Goal: Information Seeking & Learning: Learn about a topic

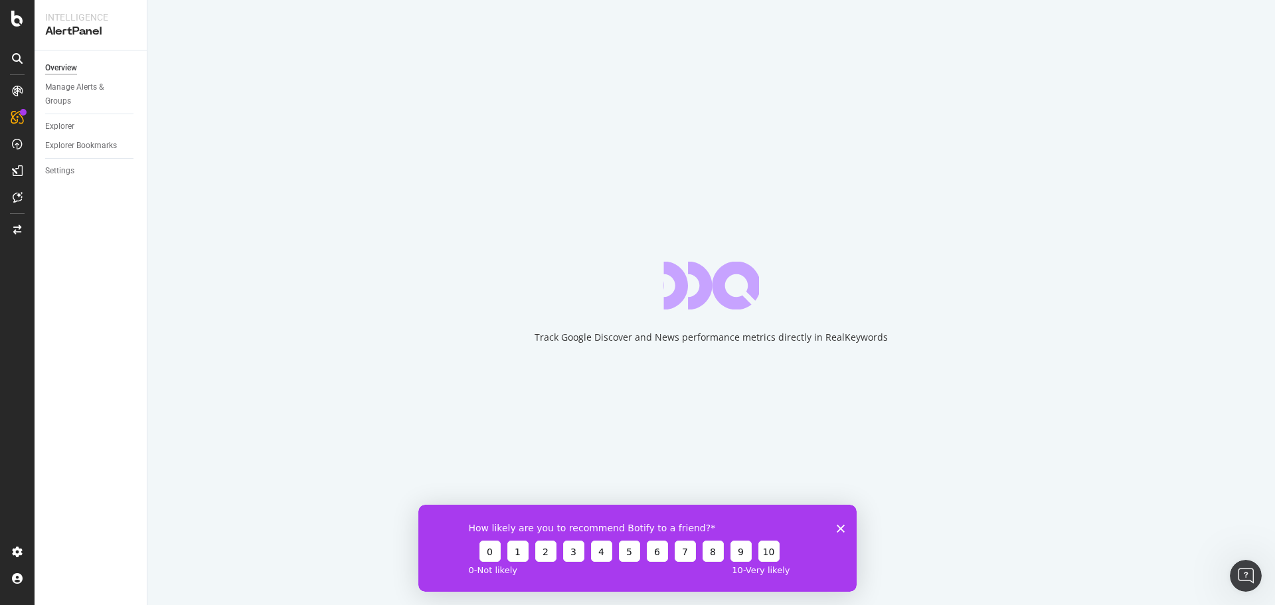
click at [837, 526] on icon "Close survey" at bounding box center [841, 528] width 8 height 8
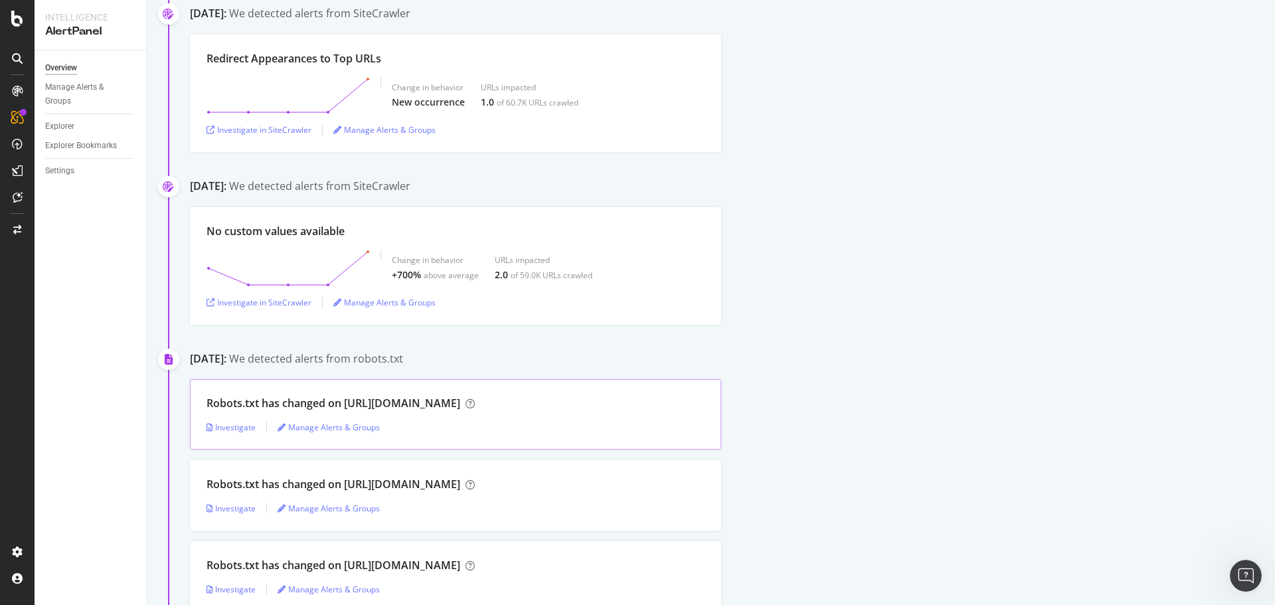
scroll to position [664, 0]
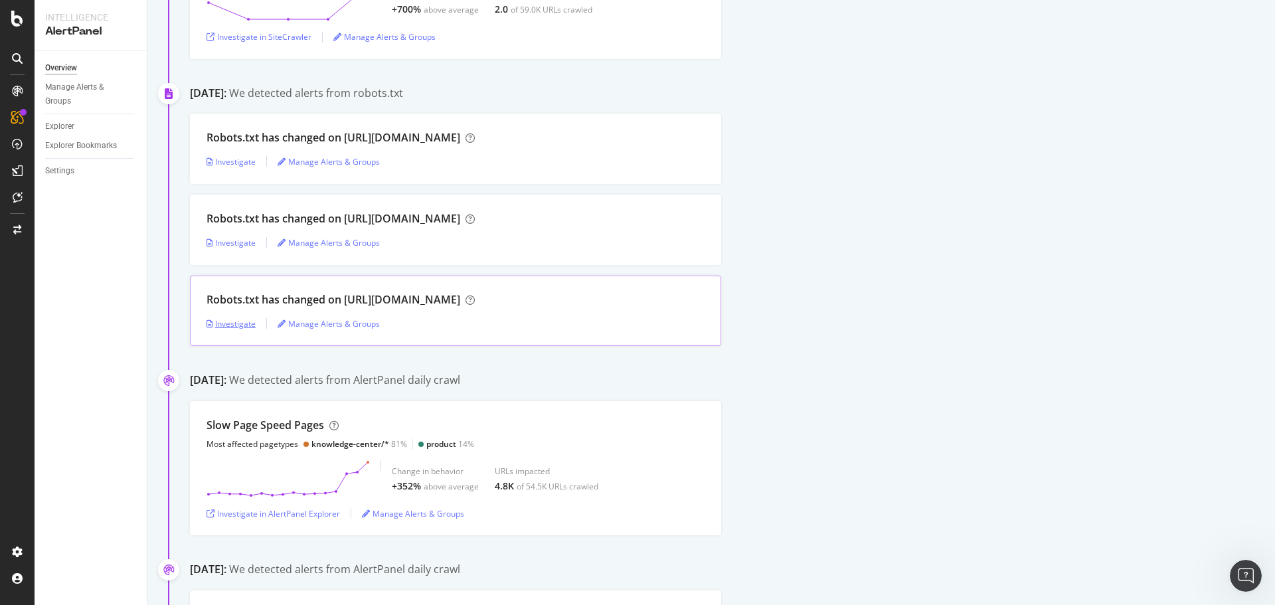
drag, startPoint x: 236, startPoint y: 327, endPoint x: 632, endPoint y: 292, distance: 398.0
click at [236, 327] on div "Investigate" at bounding box center [231, 323] width 49 height 11
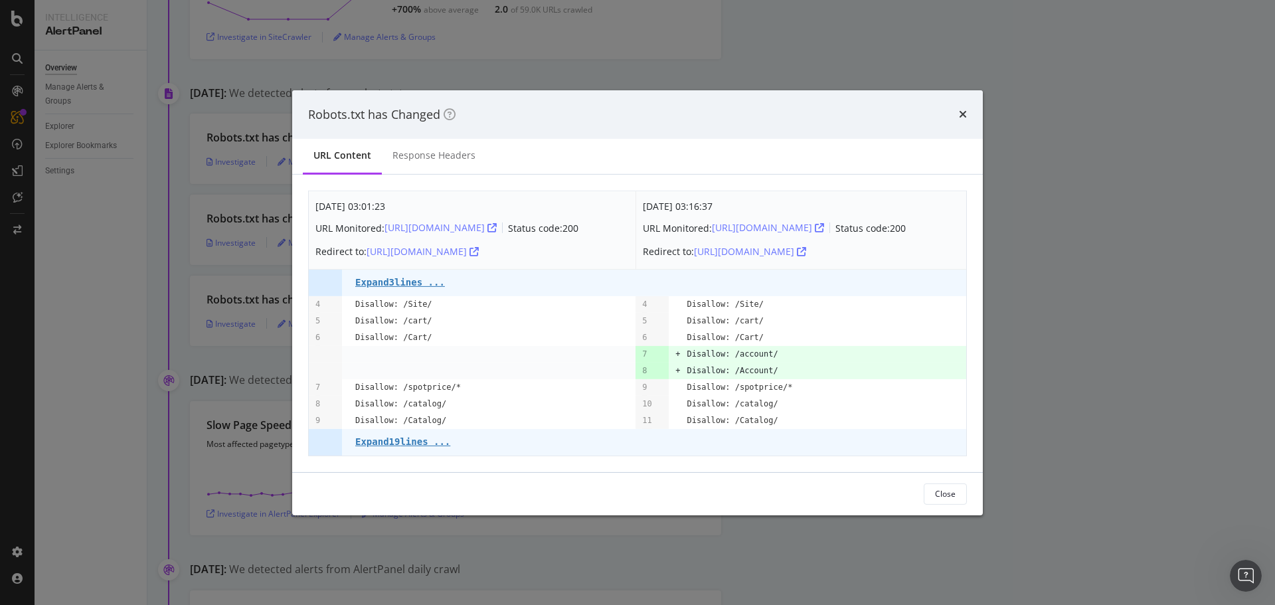
click at [962, 106] on div "times" at bounding box center [963, 114] width 8 height 17
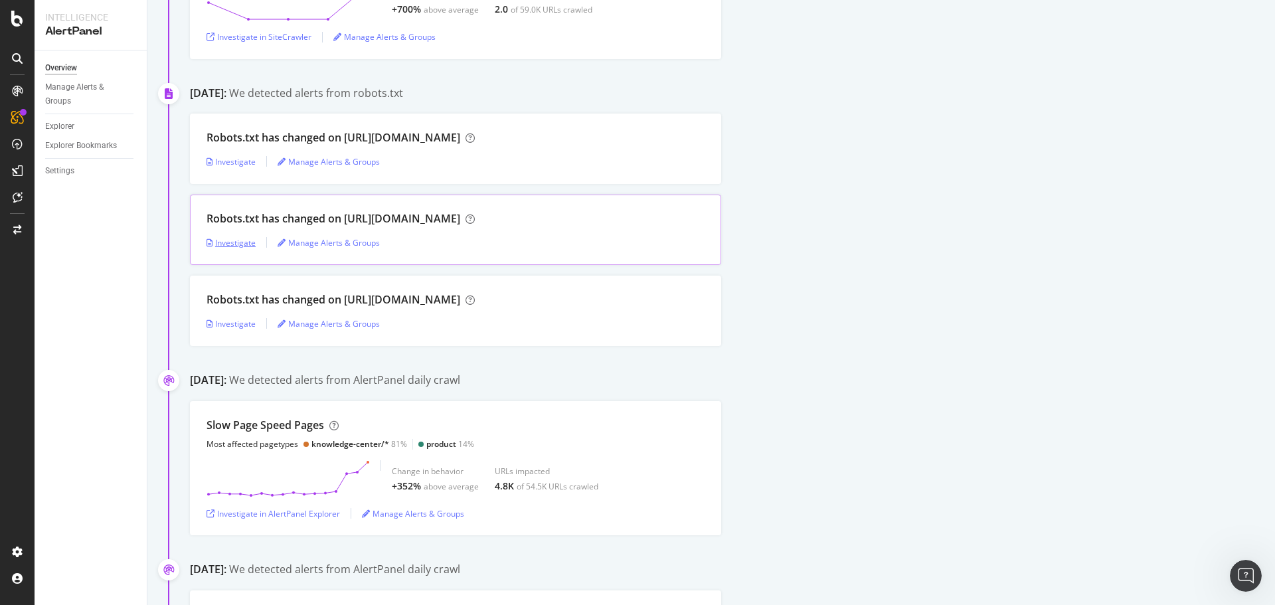
click at [242, 243] on div "Investigate" at bounding box center [231, 242] width 49 height 11
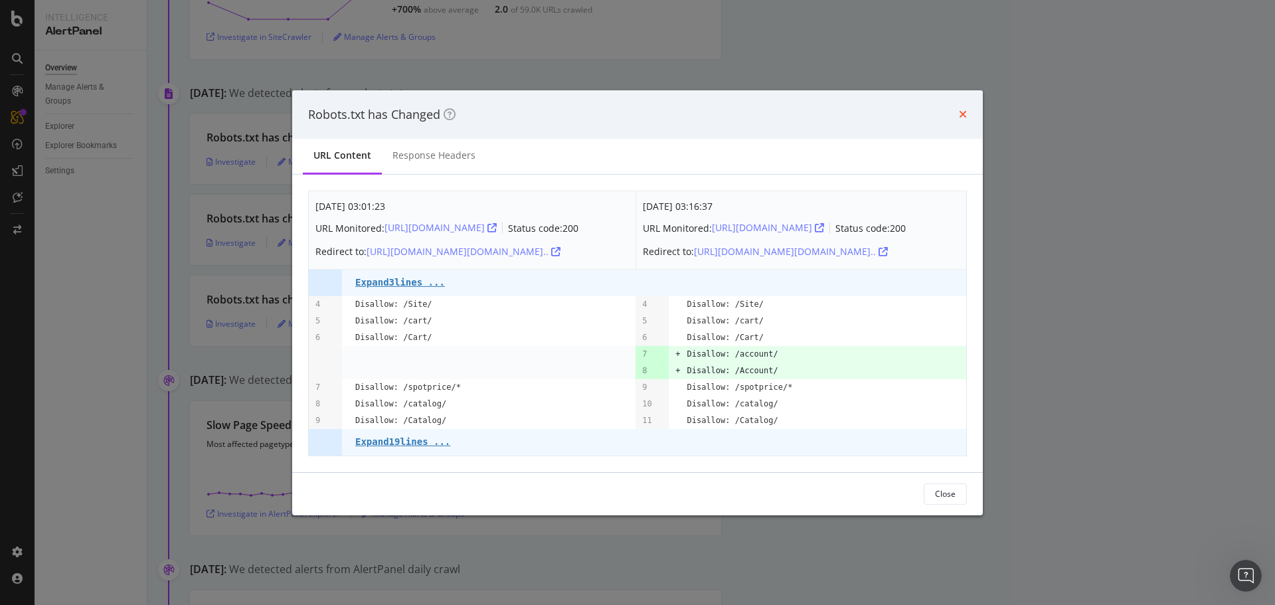
click at [965, 113] on icon "times" at bounding box center [963, 114] width 8 height 11
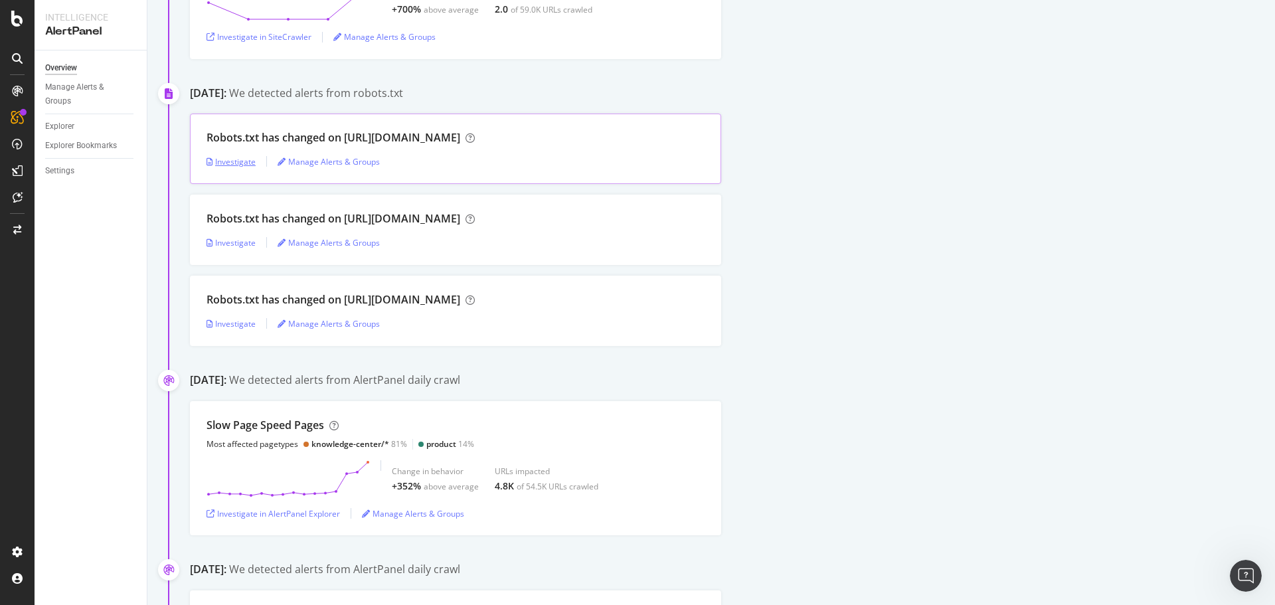
click at [226, 162] on div "Investigate" at bounding box center [231, 161] width 49 height 11
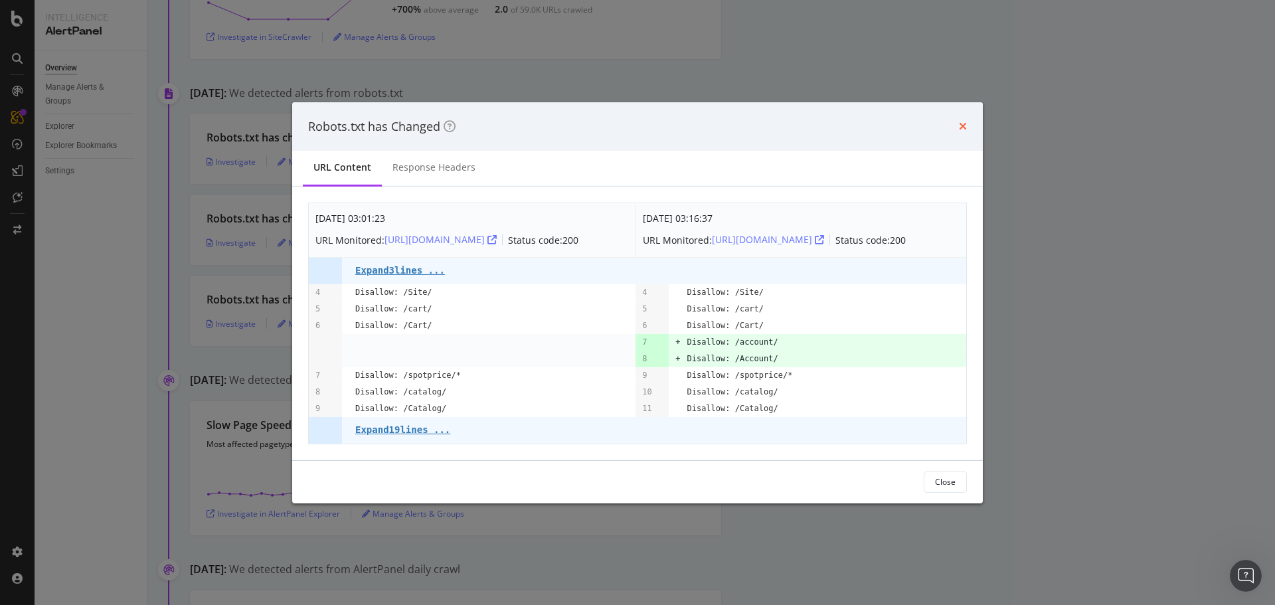
click at [961, 121] on icon "times" at bounding box center [963, 126] width 8 height 11
